Goal: Task Accomplishment & Management: Manage account settings

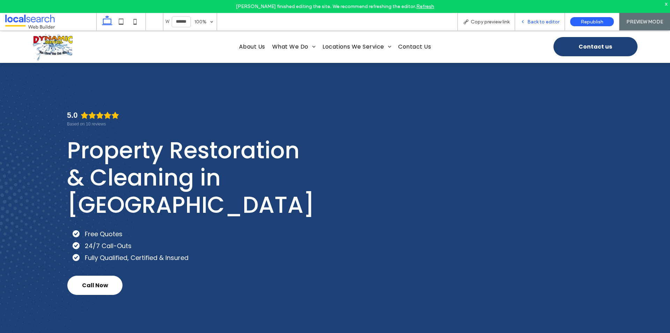
click at [526, 23] on icon at bounding box center [523, 21] width 5 height 5
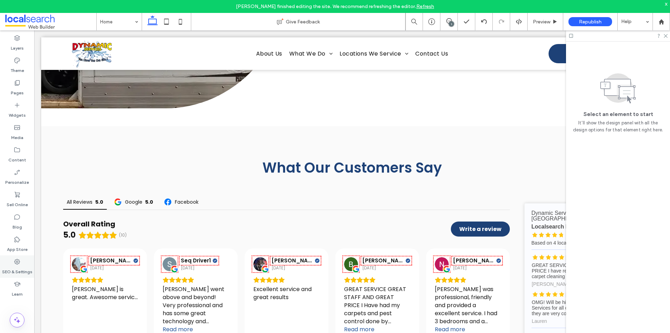
click at [24, 266] on label "SEO & Settings" at bounding box center [17, 270] width 30 height 10
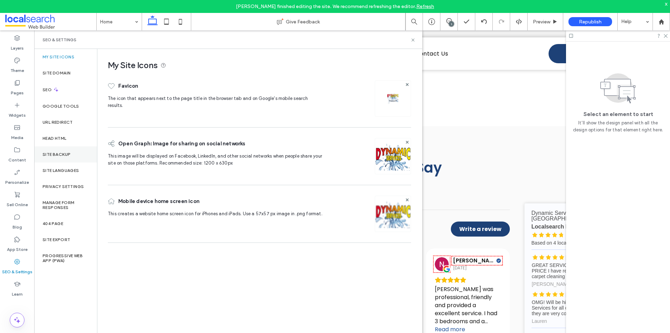
click at [64, 161] on div "Site Backup" at bounding box center [65, 154] width 63 height 16
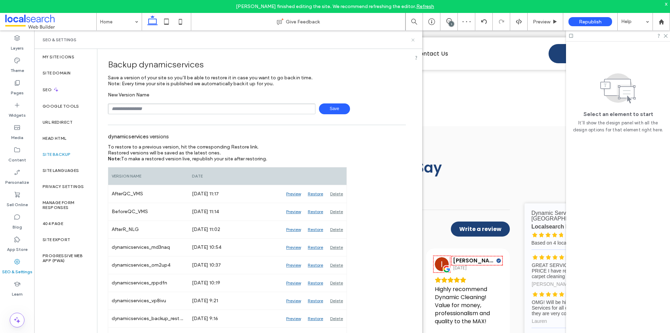
click at [412, 40] on icon at bounding box center [413, 39] width 5 height 5
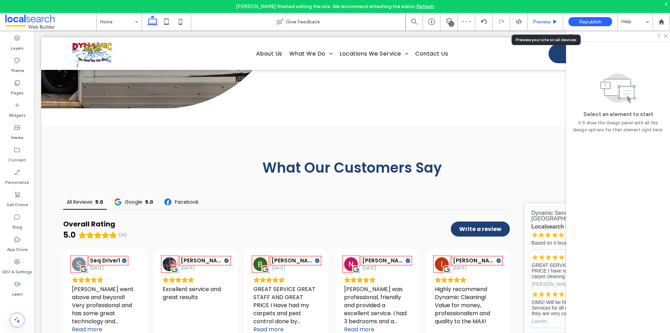
click at [537, 21] on span "Preview" at bounding box center [541, 22] width 17 height 6
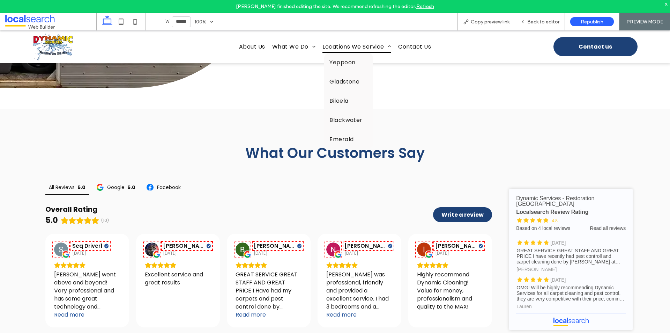
scroll to position [2153, 0]
click at [526, 17] on div "Back to editor" at bounding box center [540, 21] width 50 height 17
click at [522, 17] on div "Back to editor" at bounding box center [540, 21] width 50 height 17
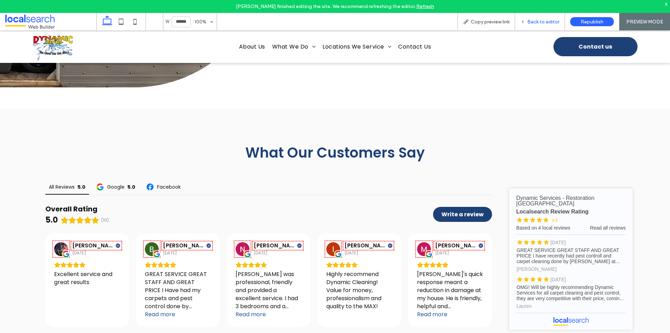
click at [522, 20] on icon at bounding box center [523, 21] width 5 height 5
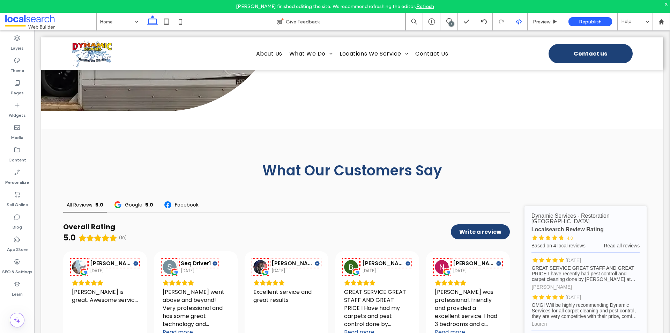
scroll to position [2153, 0]
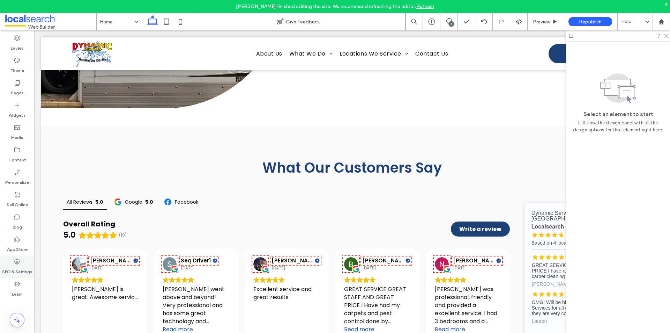
click at [25, 263] on div "SEO & Settings" at bounding box center [17, 266] width 34 height 22
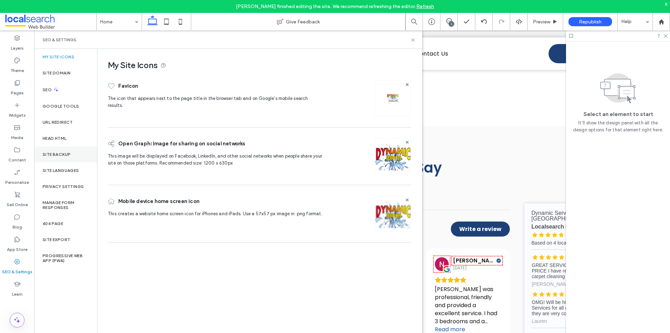
click at [66, 150] on div "Site Backup" at bounding box center [65, 154] width 63 height 16
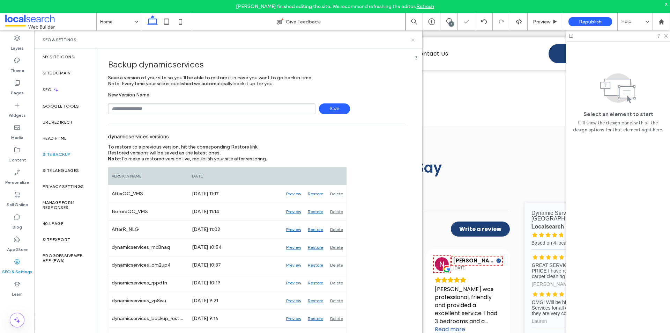
click at [414, 41] on use at bounding box center [413, 39] width 3 height 3
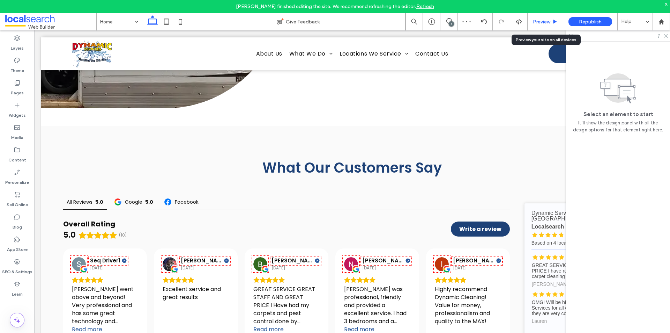
click at [537, 23] on span "Preview" at bounding box center [541, 22] width 17 height 6
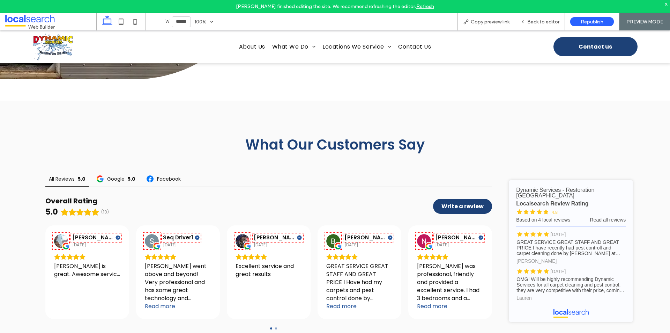
scroll to position [2153, 0]
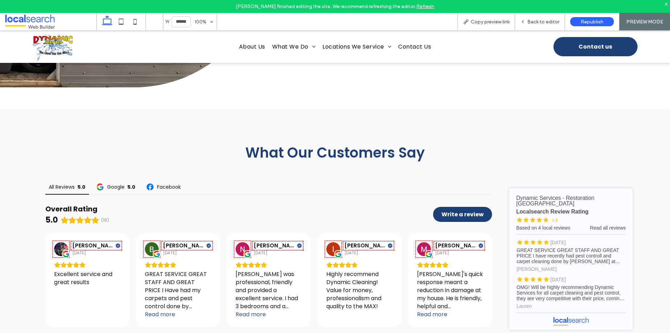
click at [47, 19] on span at bounding box center [50, 22] width 91 height 14
